Goal: Task Accomplishment & Management: Manage account settings

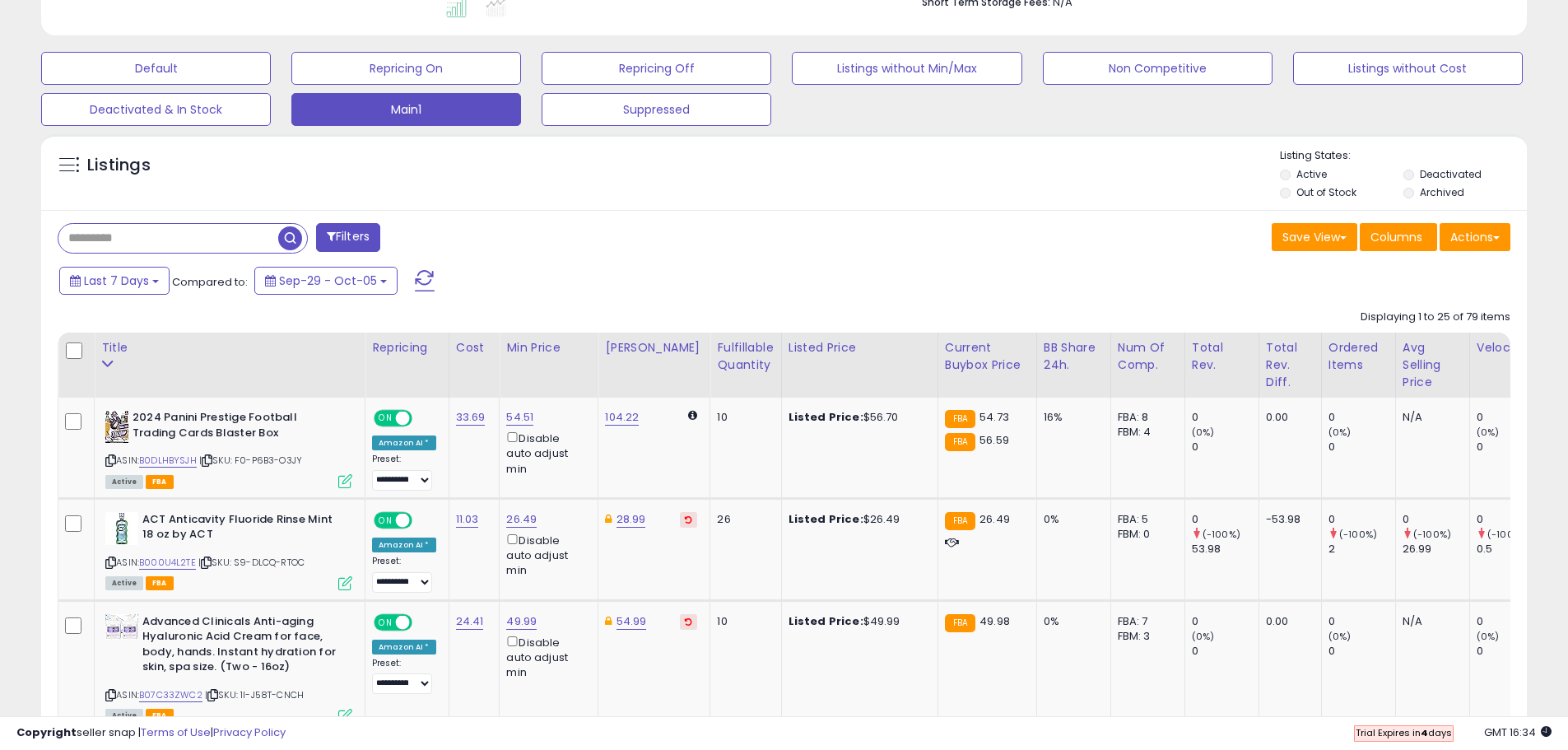
scroll to position [576, 0]
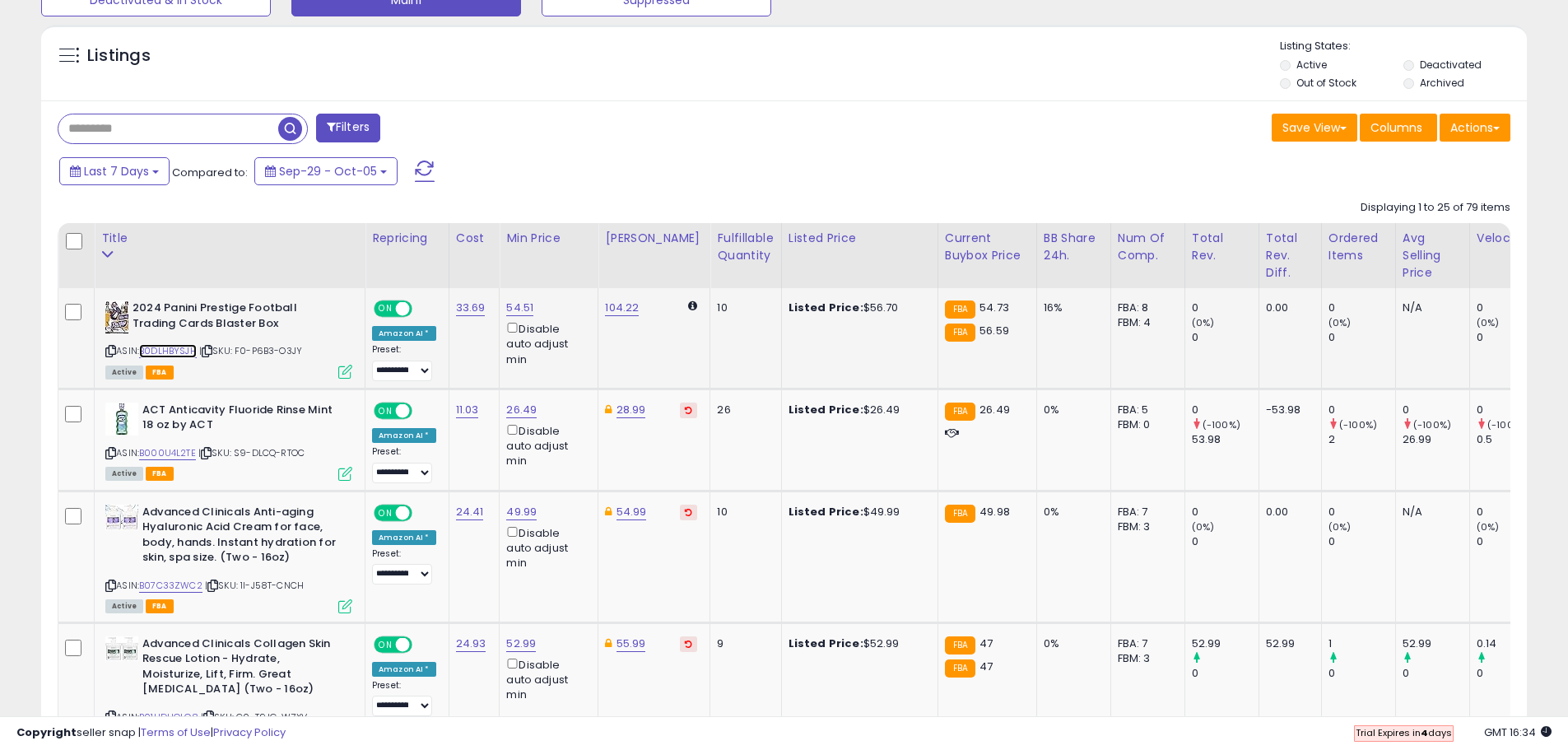
click at [188, 353] on link "B0DLHBYSJH" at bounding box center [168, 351] width 58 height 14
click at [161, 452] on link "B000U4L2TE" at bounding box center [168, 453] width 57 height 14
click at [188, 586] on link "B07C33ZWC2" at bounding box center [170, 586] width 63 height 14
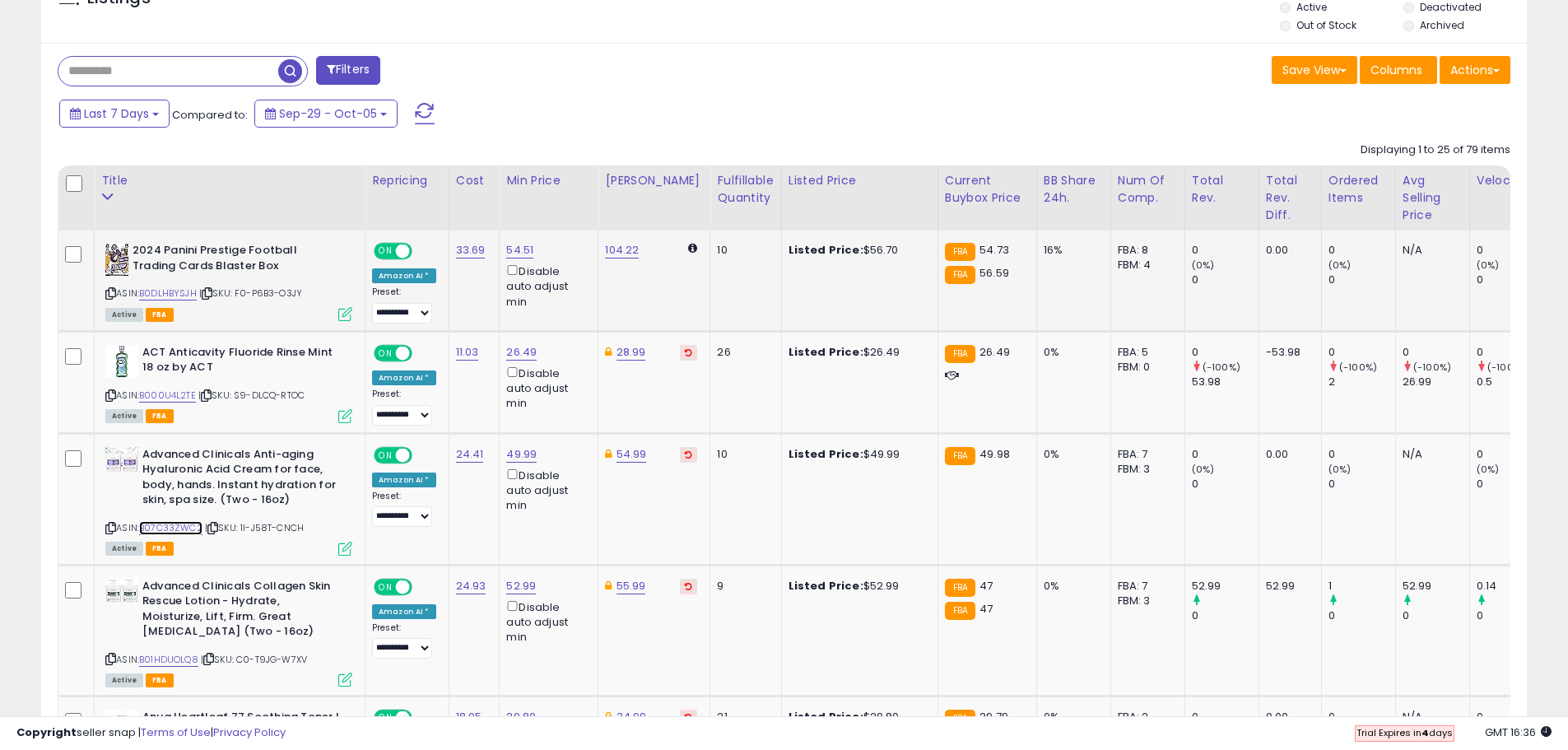
scroll to position [658, 0]
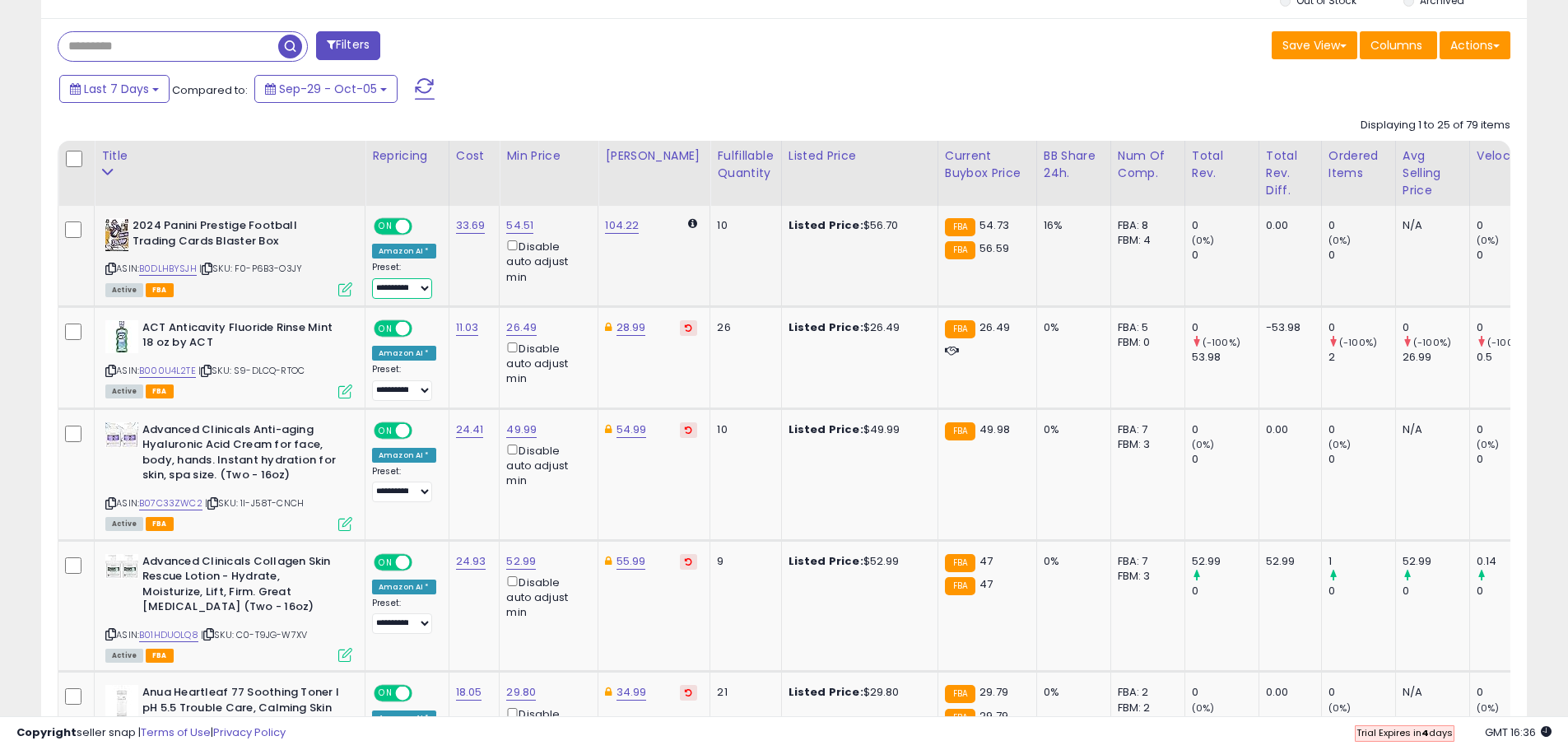
click at [416, 288] on select "**********" at bounding box center [402, 289] width 61 height 21
drag, startPoint x: 634, startPoint y: 49, endPoint x: 637, endPoint y: 81, distance: 32.1
click at [635, 50] on div "Filters" at bounding box center [414, 48] width 739 height 33
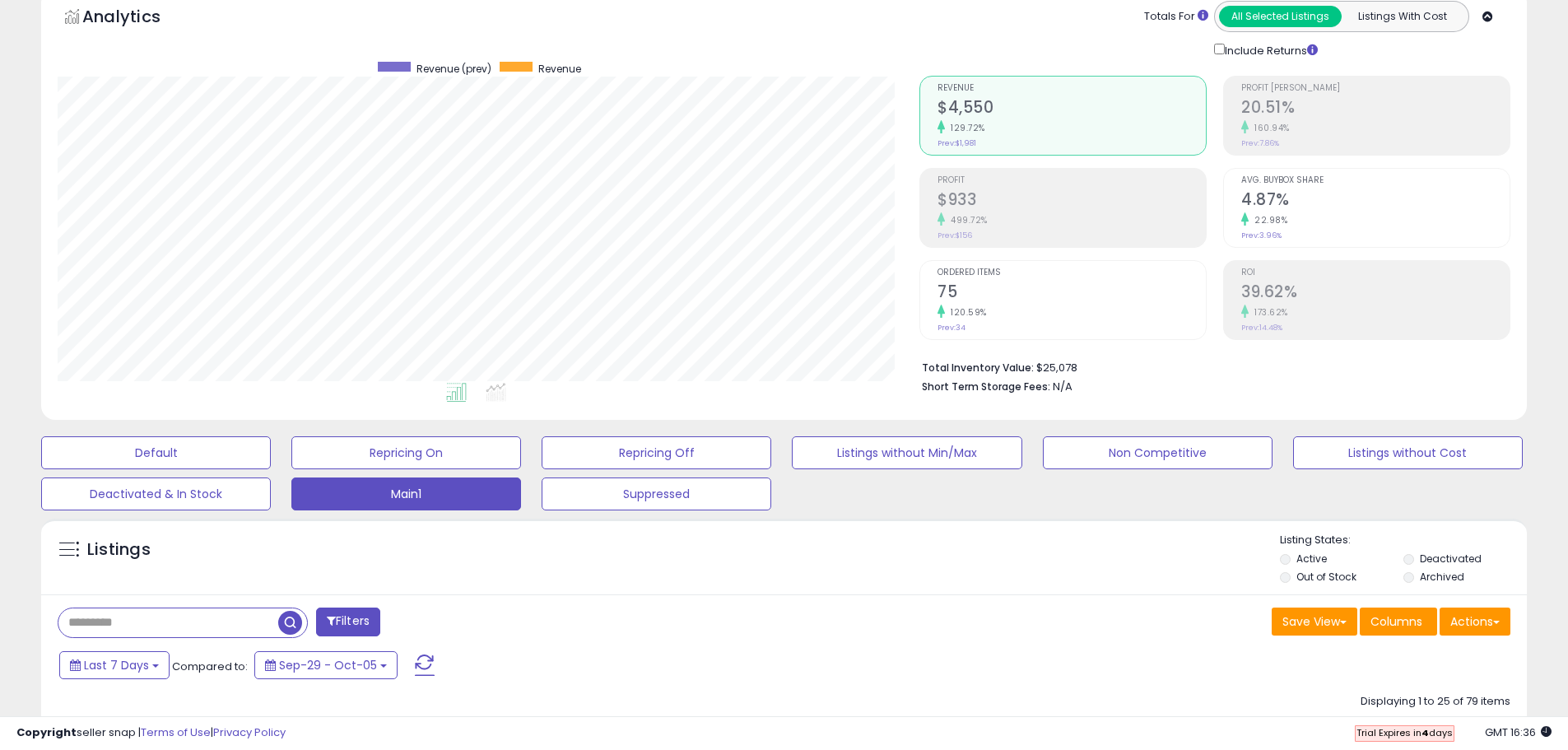
scroll to position [0, 0]
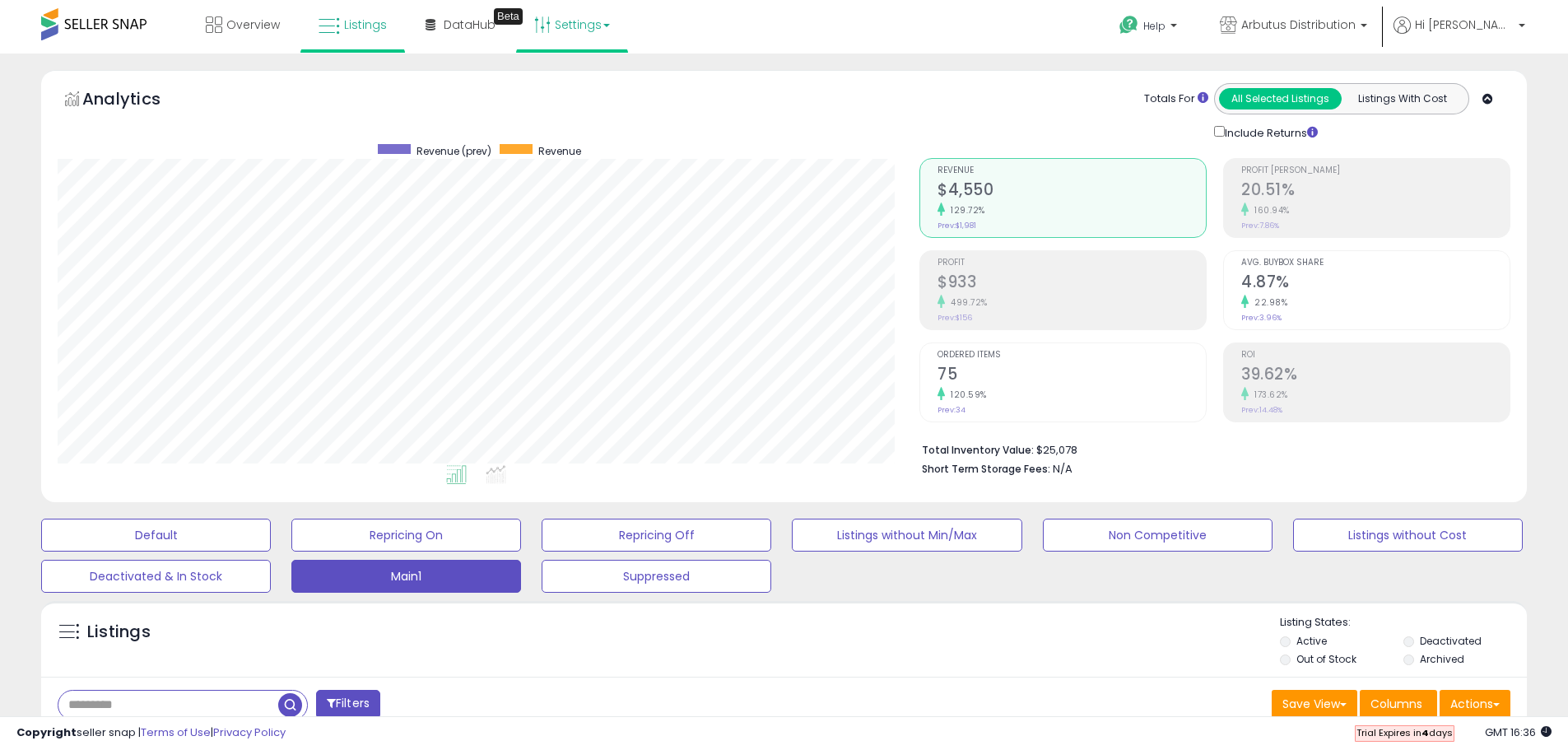
click at [577, 23] on link "Settings" at bounding box center [572, 24] width 100 height 49
click at [578, 79] on link "Store settings" at bounding box center [575, 84] width 74 height 16
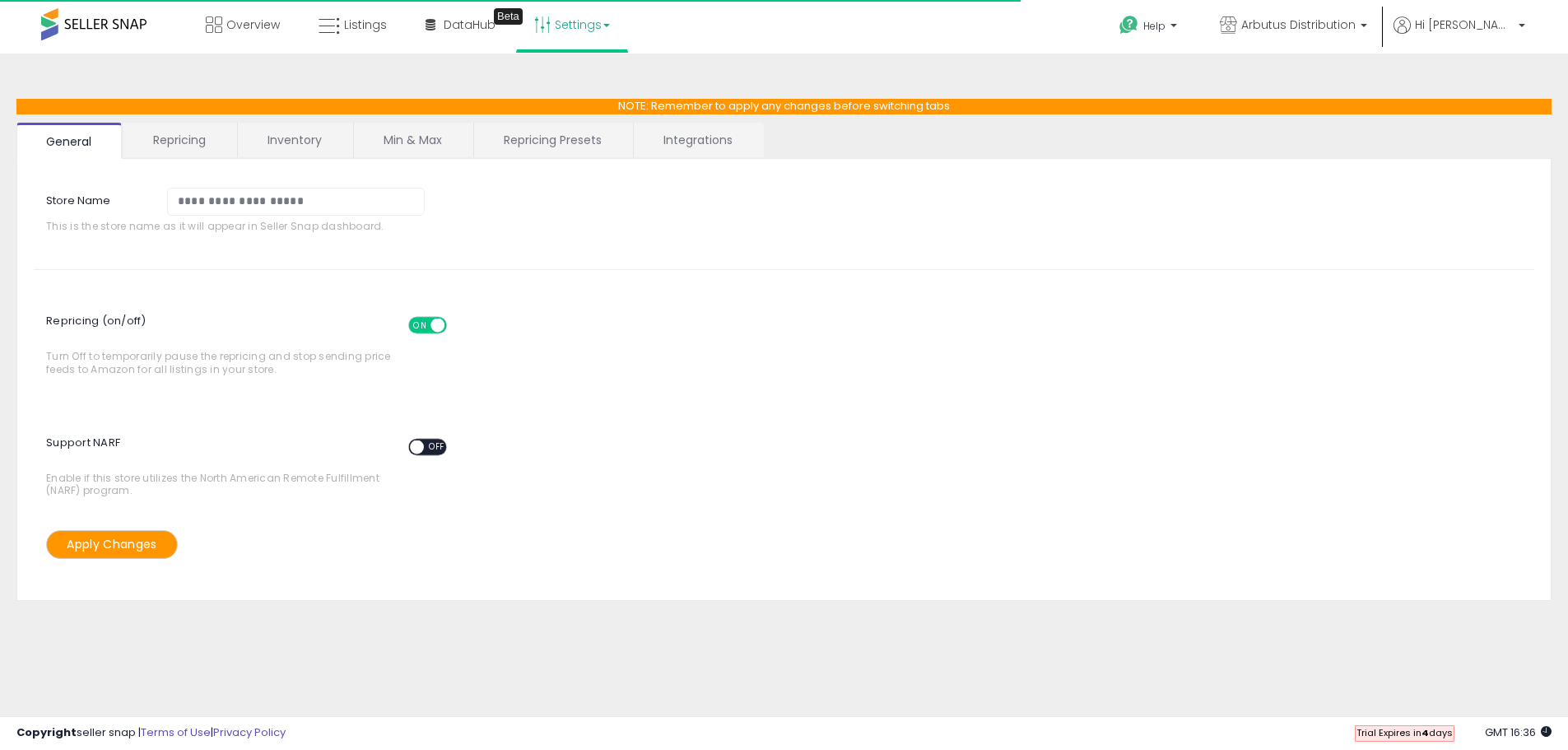
click at [571, 141] on link "Repricing Presets" at bounding box center [553, 140] width 157 height 35
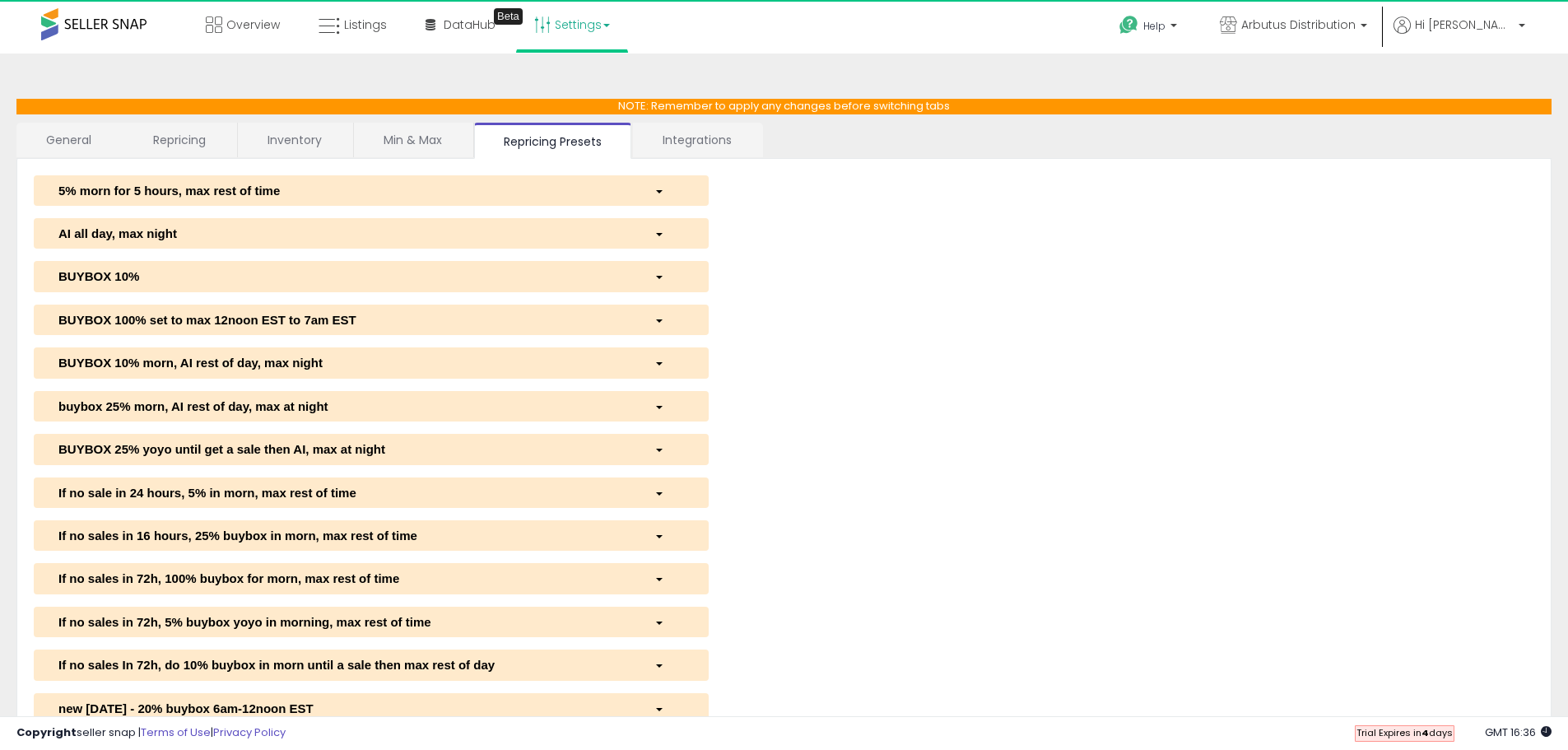
scroll to position [113, 0]
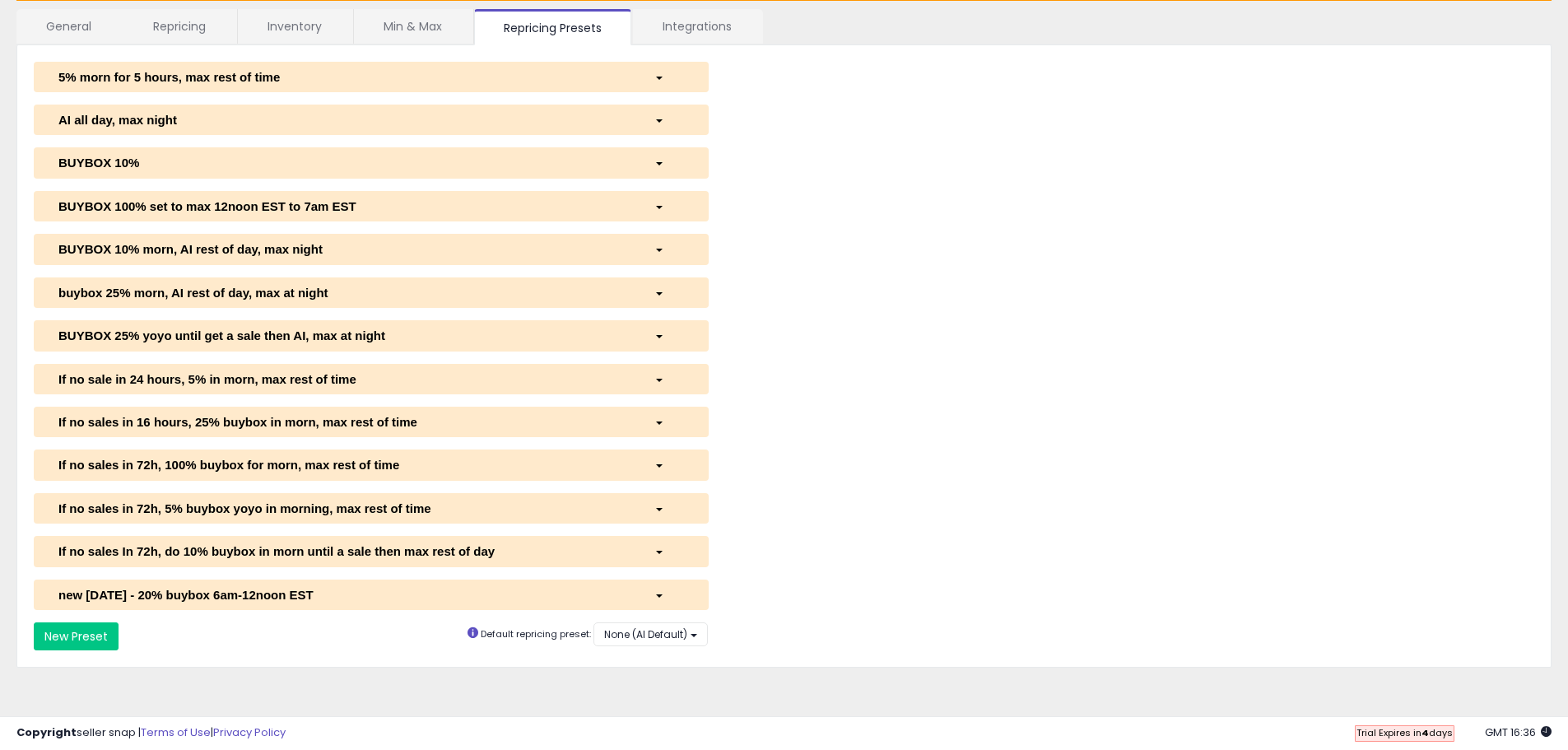
drag, startPoint x: 664, startPoint y: 595, endPoint x: 719, endPoint y: 552, distance: 69.8
click at [663, 595] on div "button" at bounding box center [669, 594] width 54 height 17
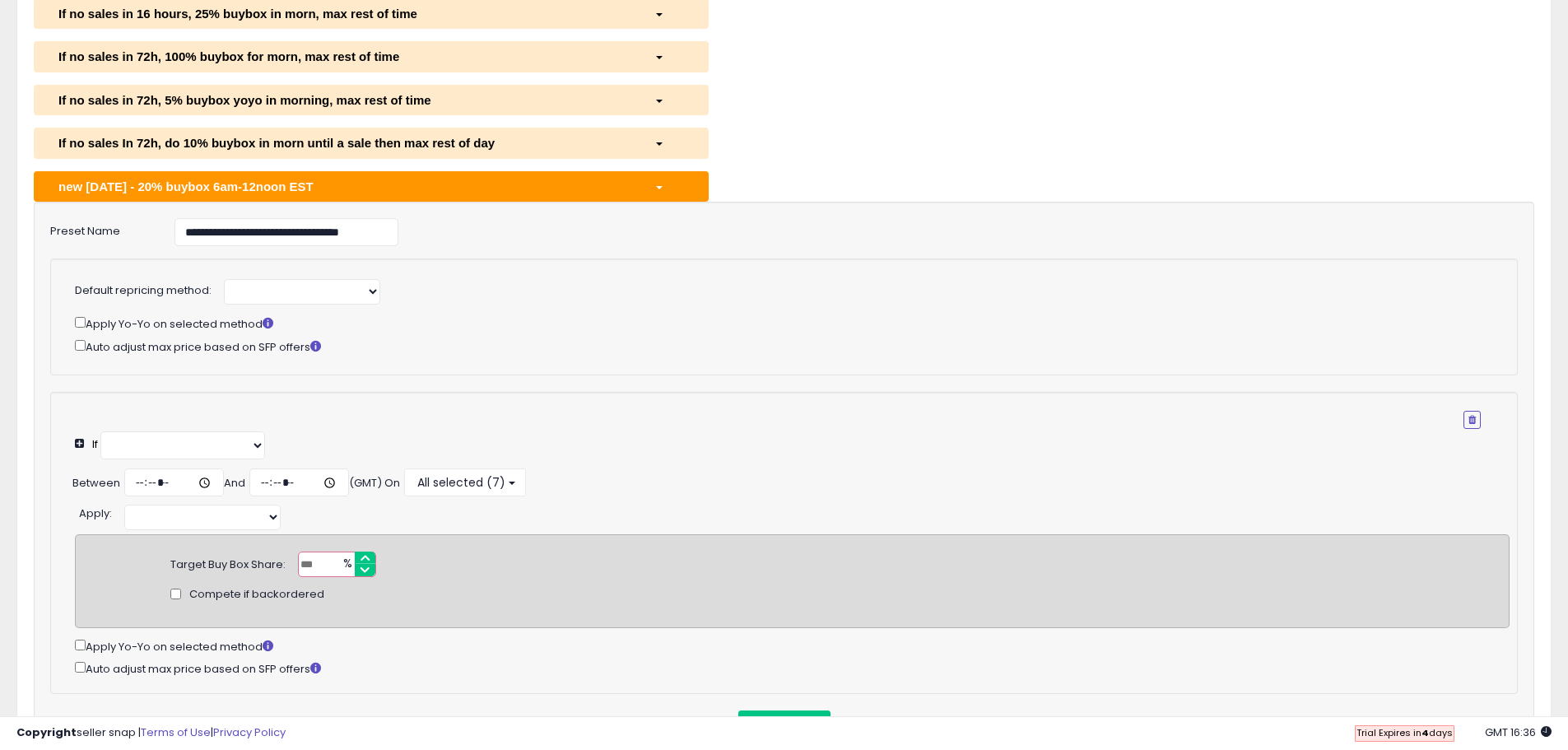
scroll to position [525, 0]
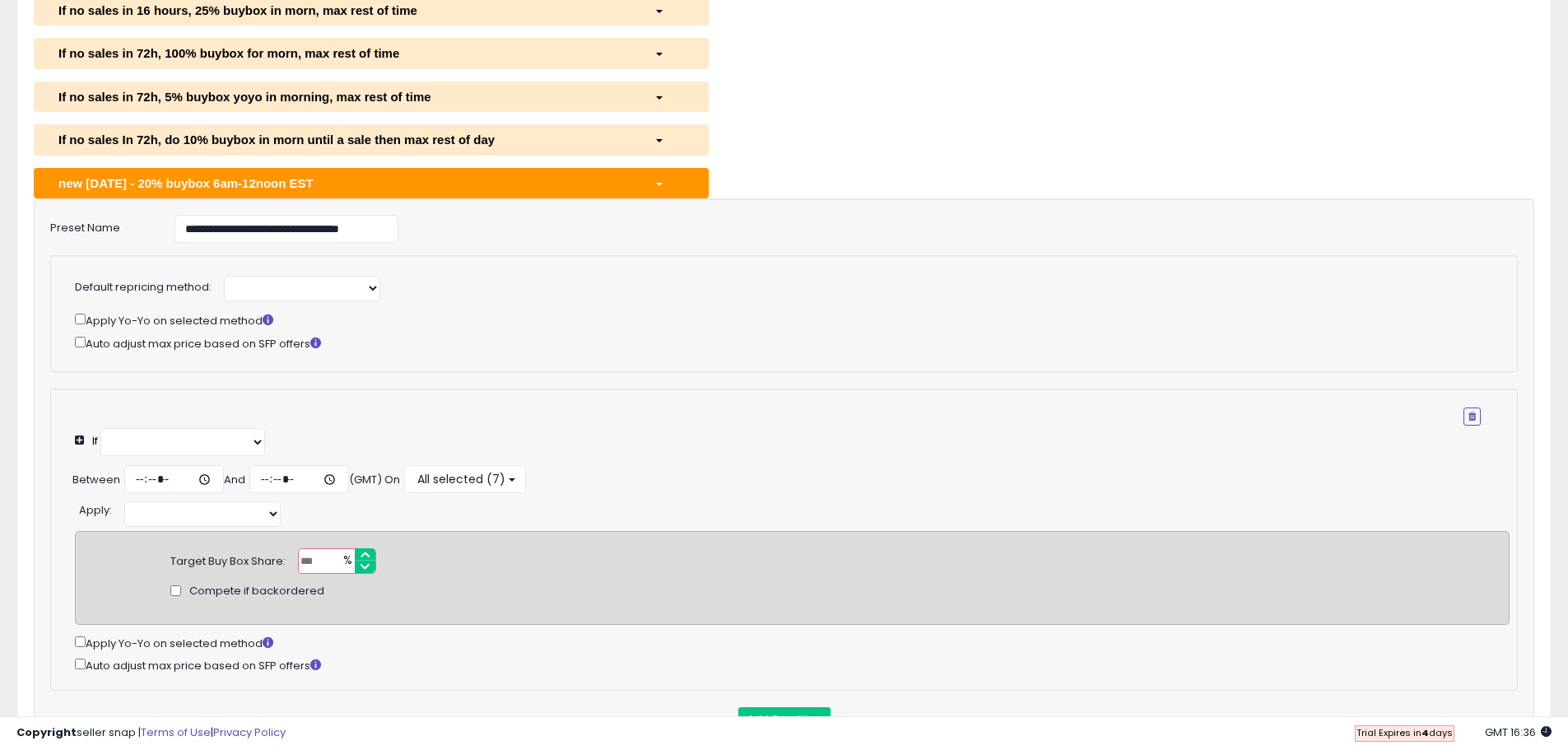
select select "*********"
select select "**********"
select select "******"
click at [328, 230] on input "**********" at bounding box center [286, 229] width 224 height 28
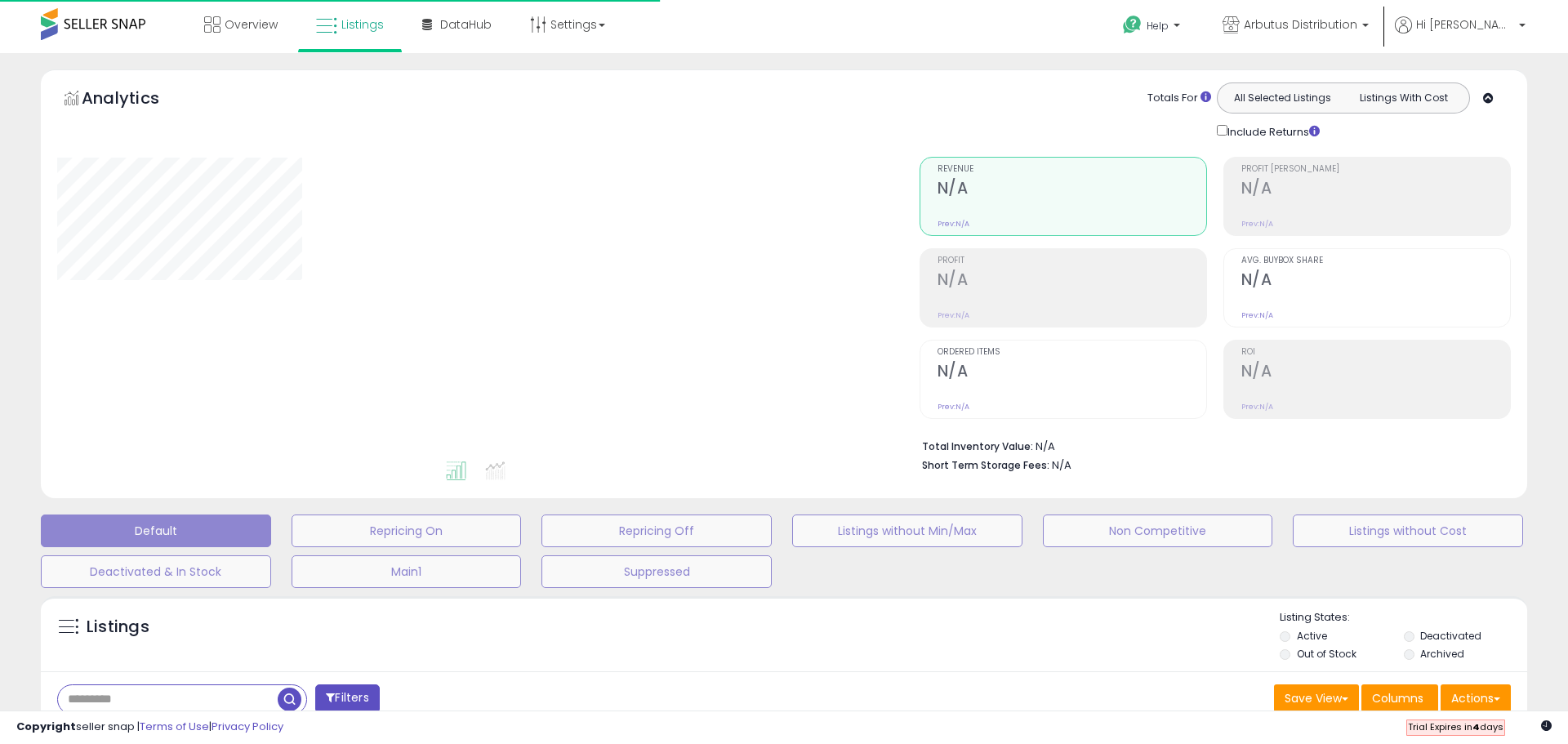
type input "****"
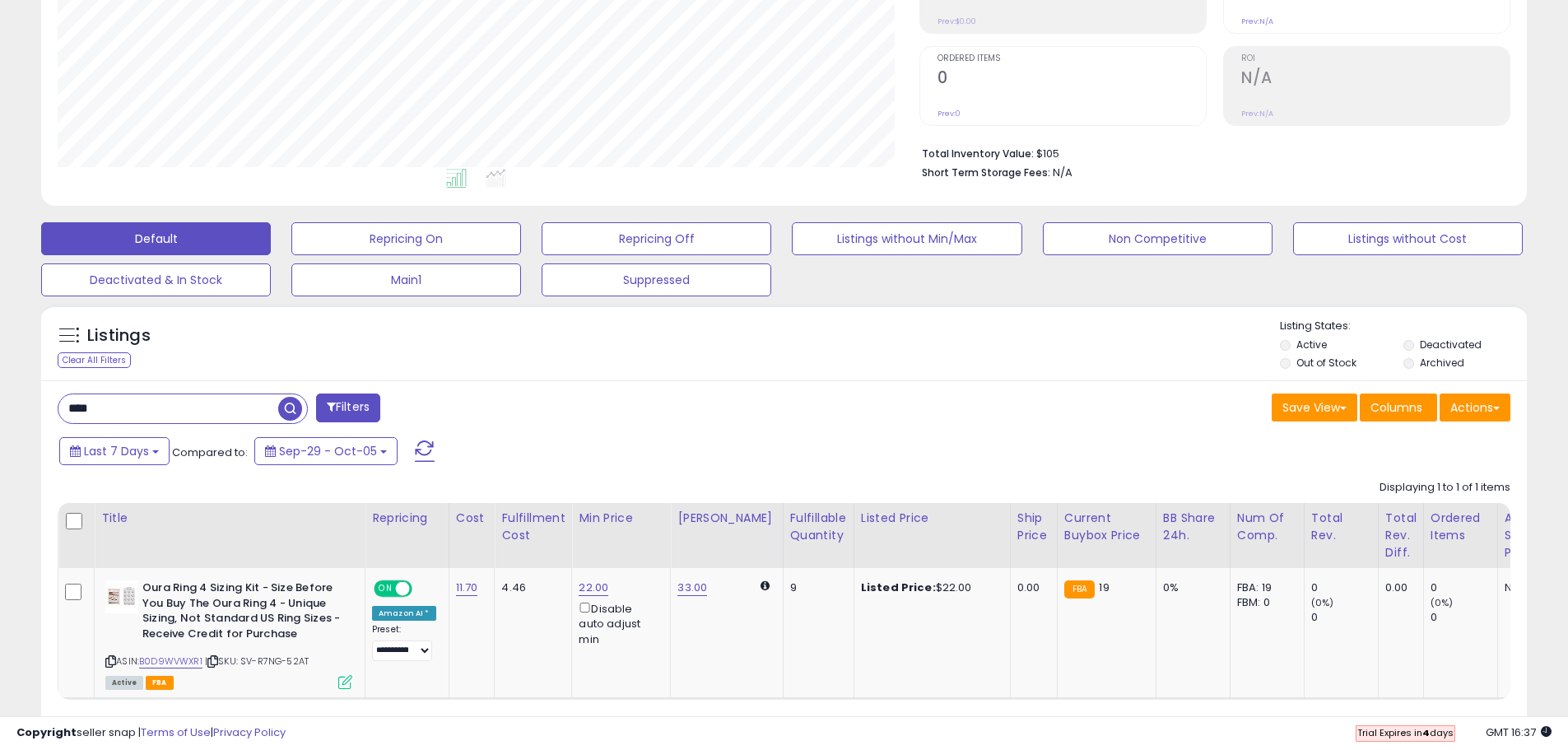
scroll to position [385, 0]
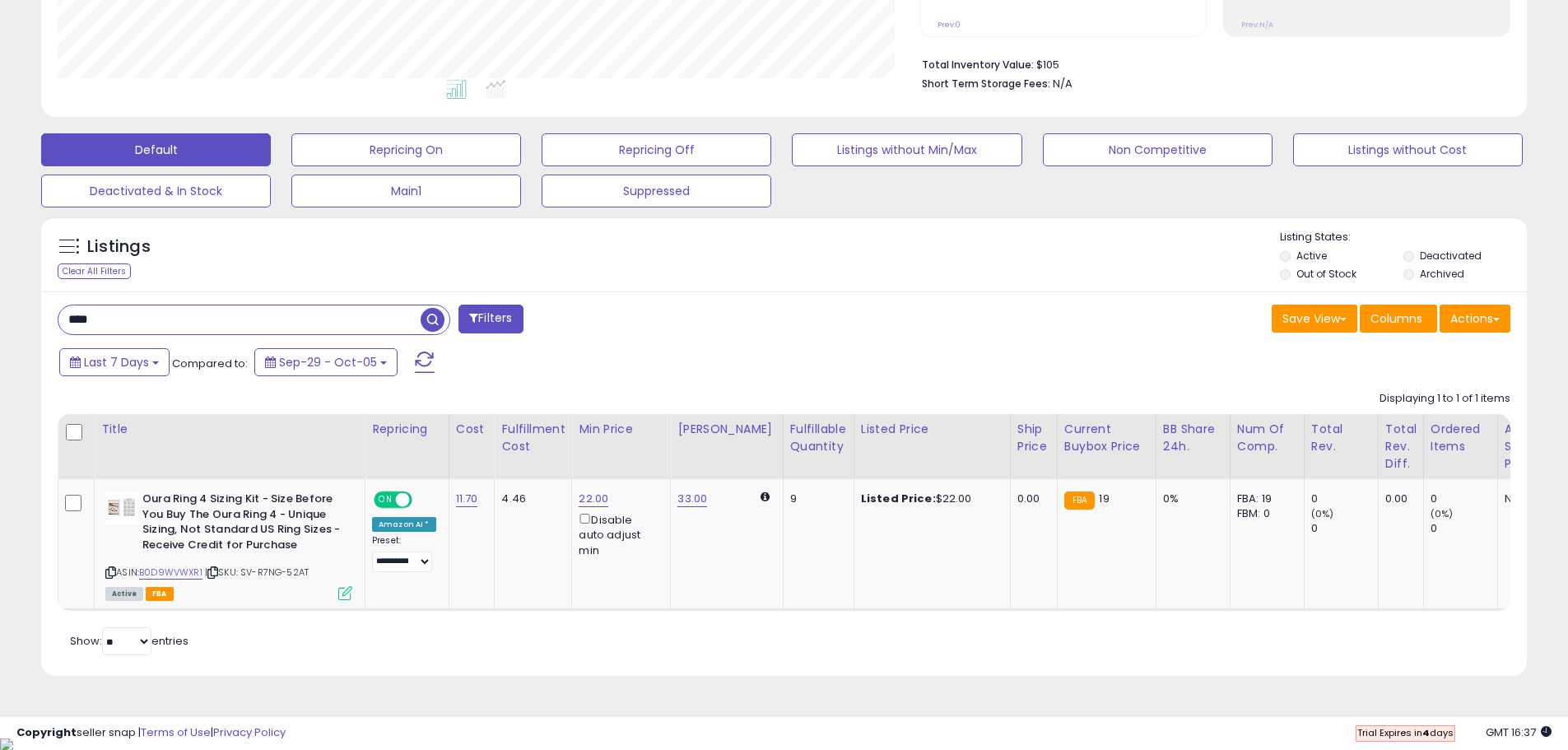
drag, startPoint x: 132, startPoint y: 320, endPoint x: -43, endPoint y: 315, distance: 175.1
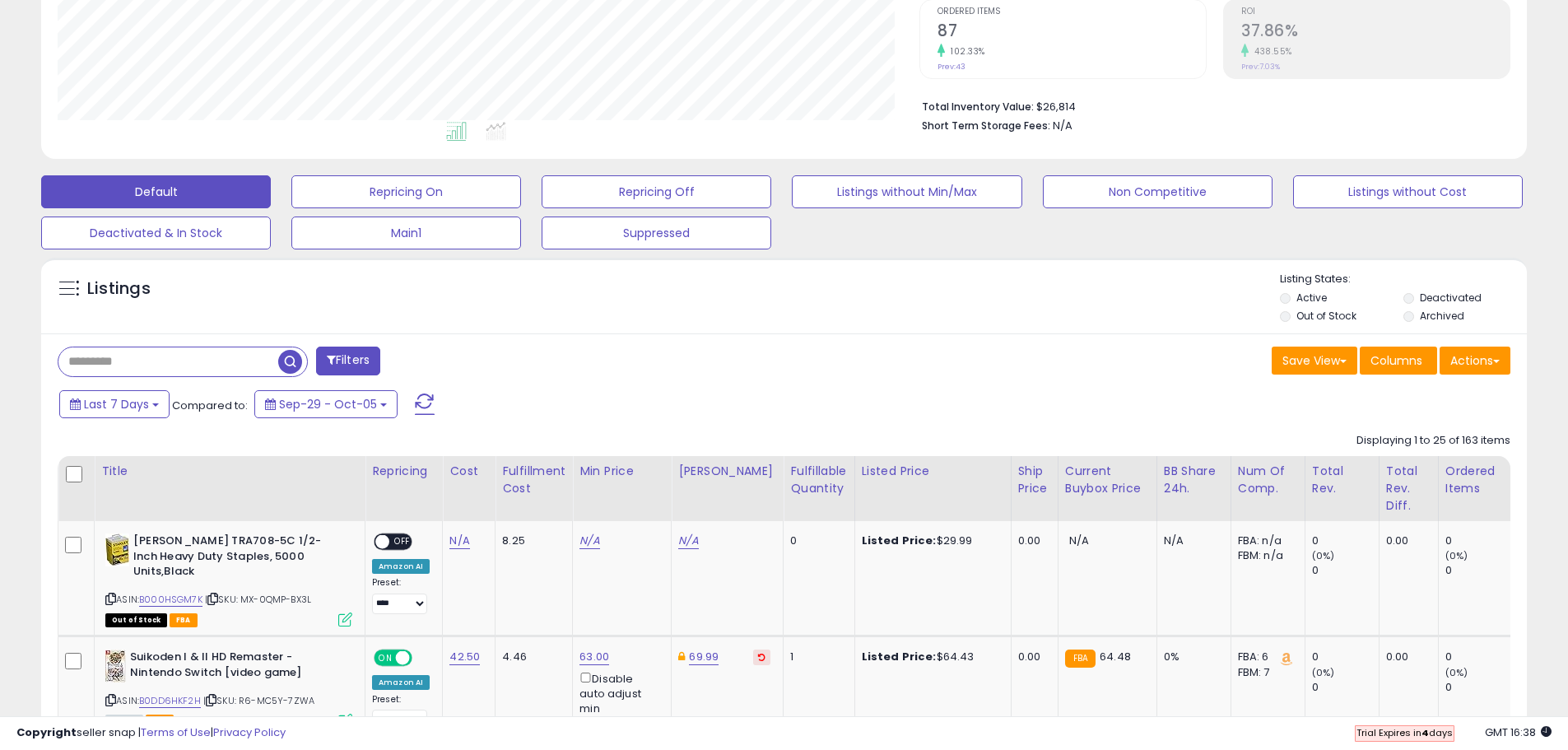
scroll to position [337, 0]
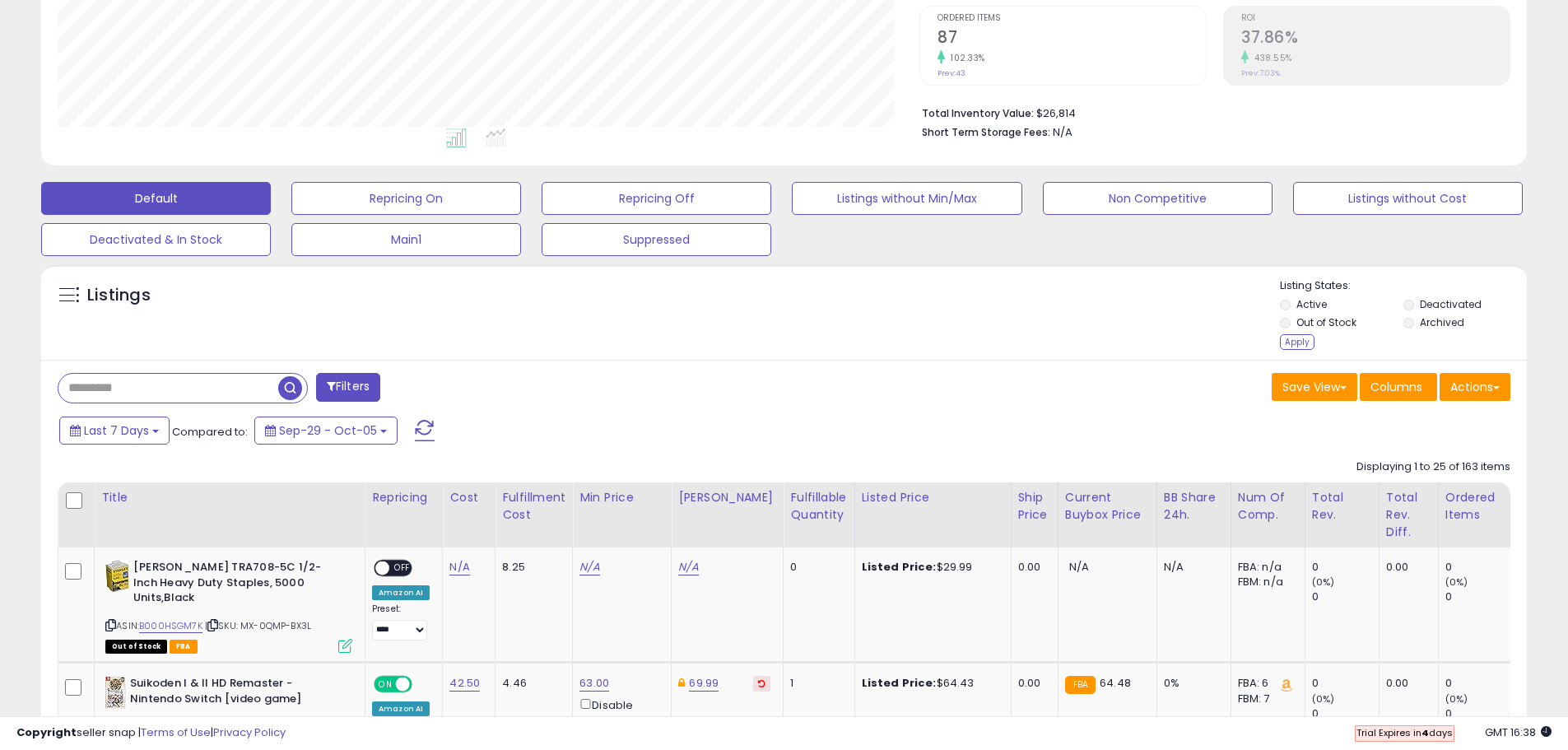
drag, startPoint x: 1291, startPoint y: 344, endPoint x: 1270, endPoint y: 348, distance: 21.4
click at [1292, 344] on div "Apply" at bounding box center [1297, 342] width 35 height 16
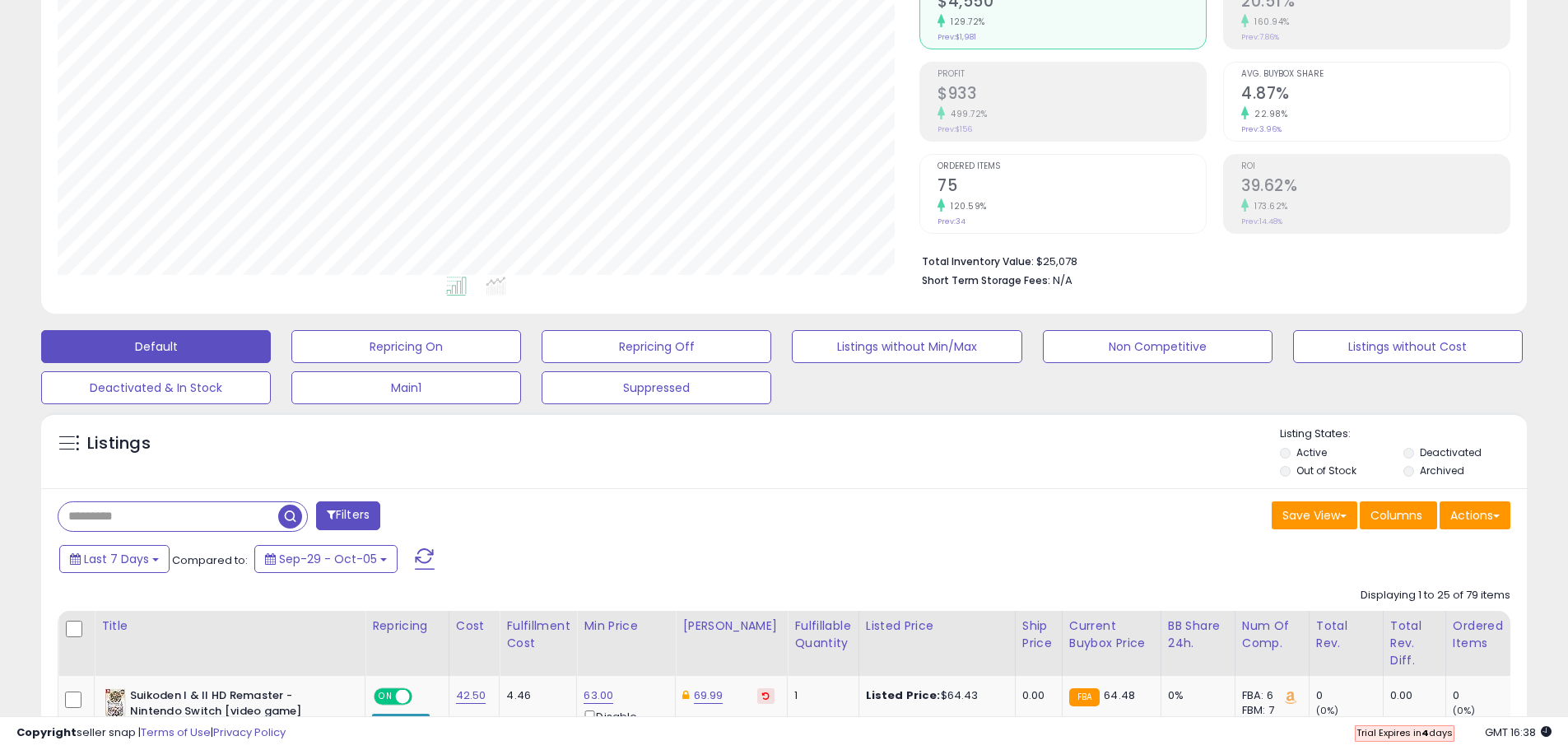
scroll to position [600, 0]
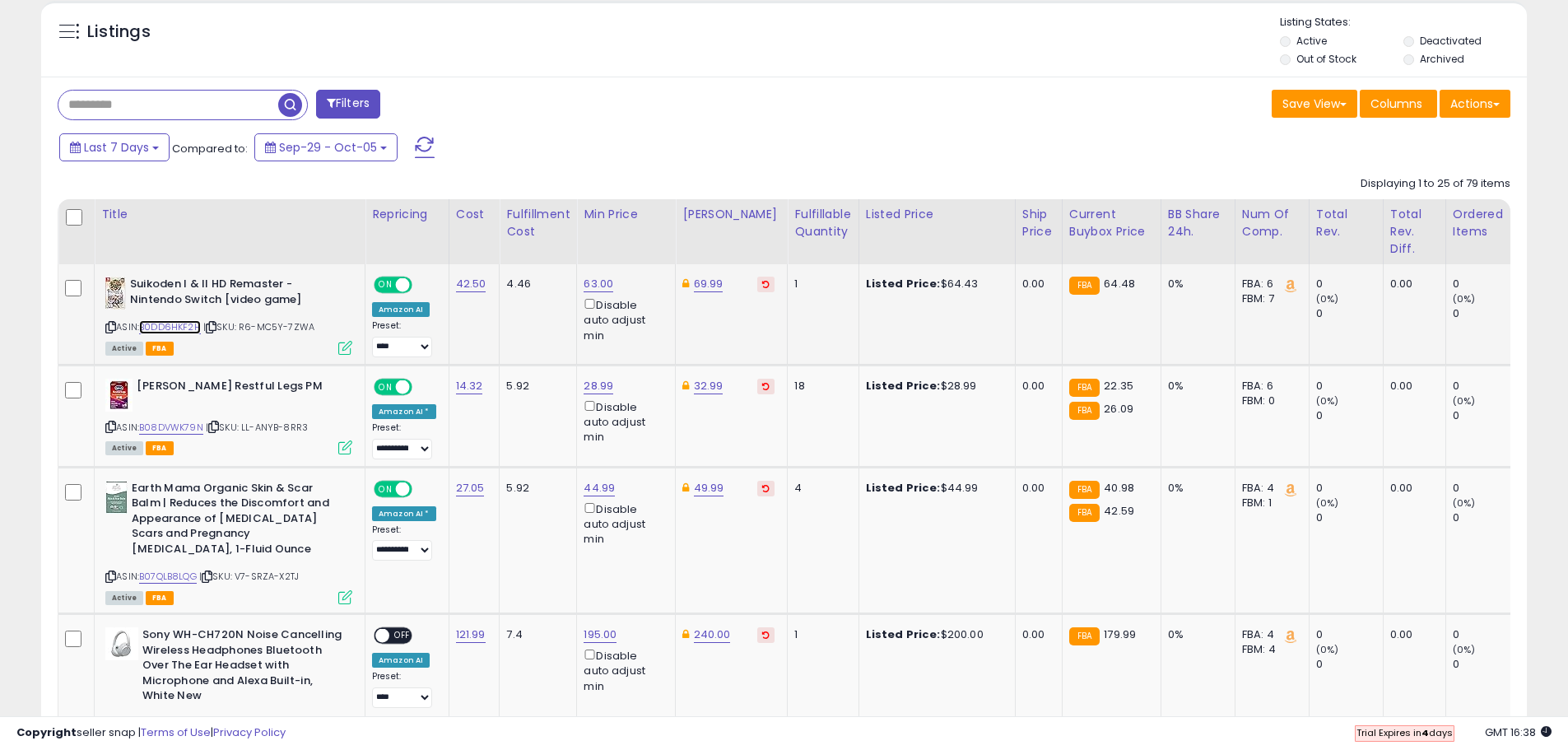
click at [186, 328] on link "B0DD6HKF2H" at bounding box center [169, 327] width 61 height 14
click at [156, 429] on link "B08DVWK79N" at bounding box center [171, 428] width 64 height 14
click at [179, 574] on link "B07QLB8LQG" at bounding box center [168, 576] width 58 height 14
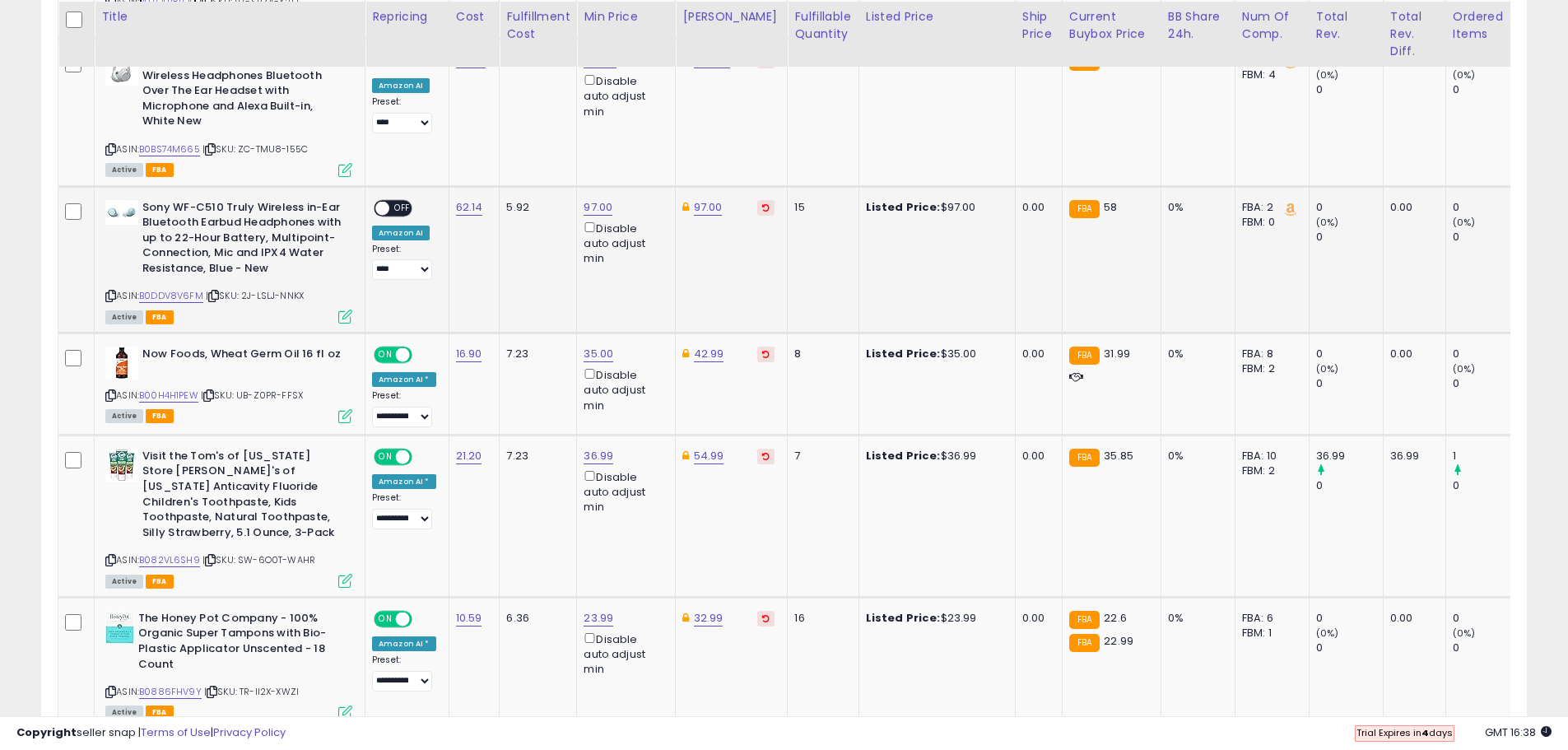
scroll to position [1176, 0]
click at [180, 396] on link "B00H4H1PEW" at bounding box center [169, 394] width 60 height 14
click at [158, 551] on link "B082VL6SH9" at bounding box center [169, 558] width 61 height 14
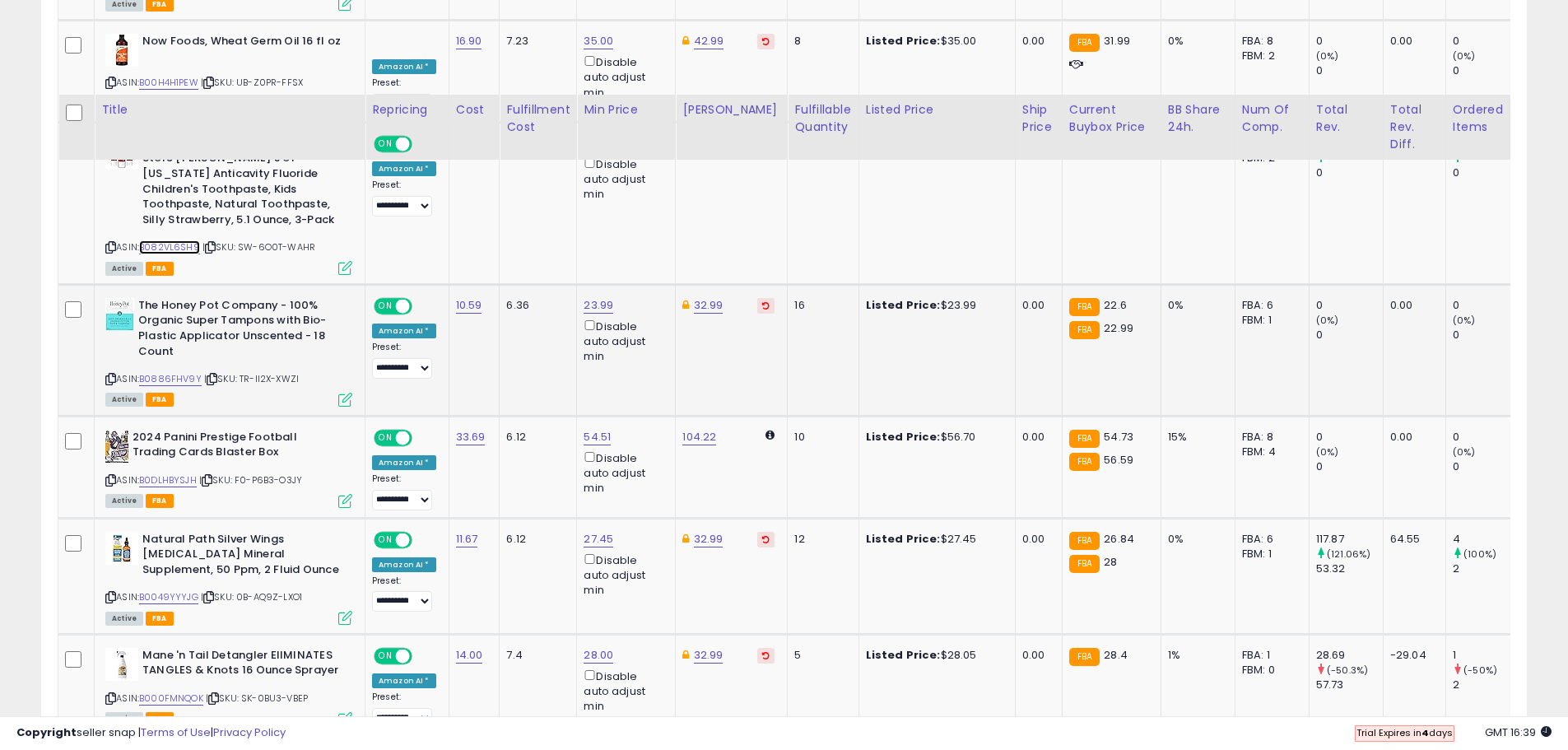
scroll to position [1587, 0]
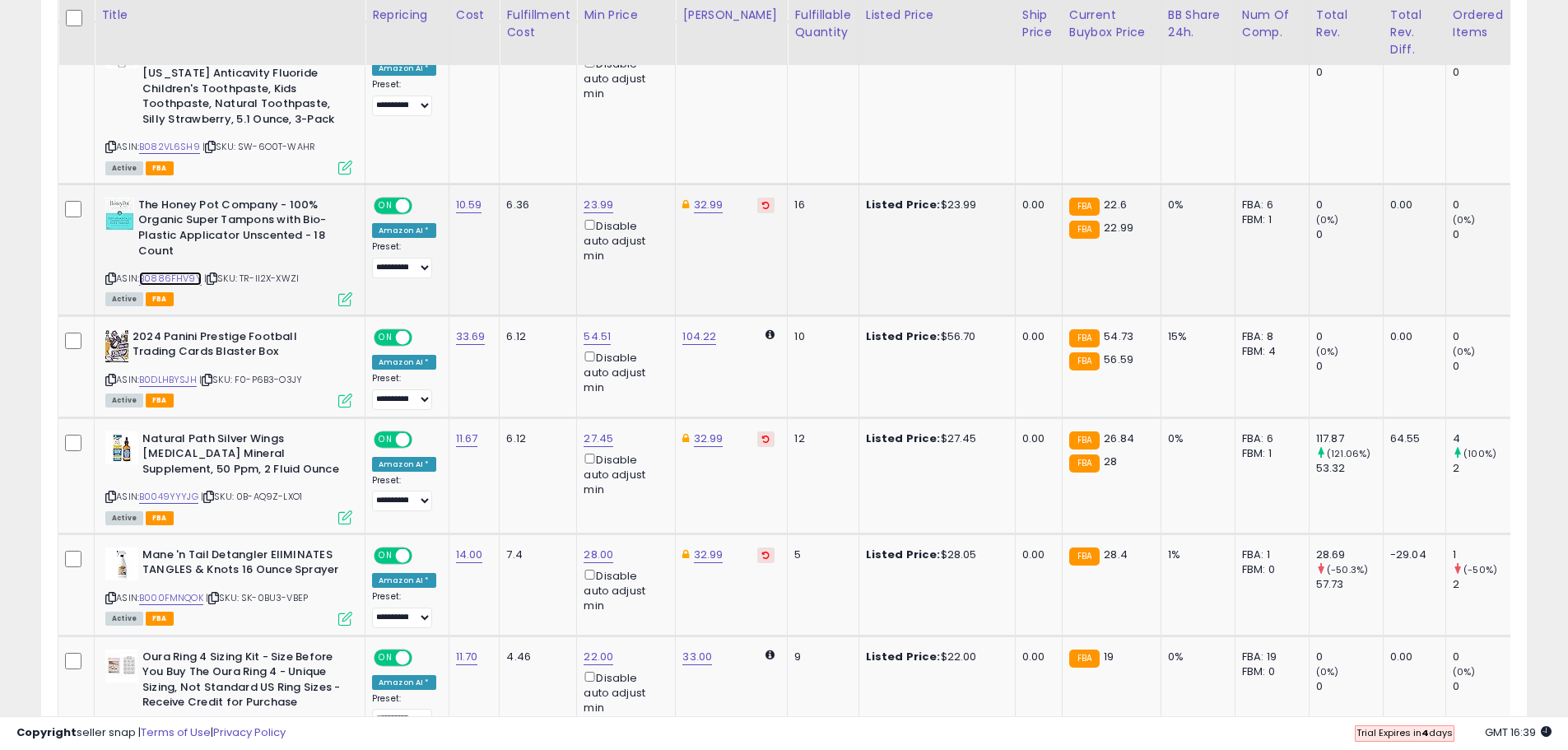
click at [180, 271] on link "B0886FHV9Y" at bounding box center [170, 278] width 62 height 14
